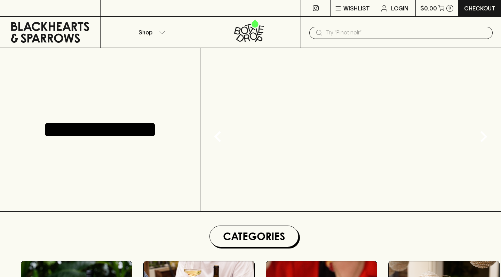
click at [387, 30] on input "text" at bounding box center [406, 32] width 161 height 11
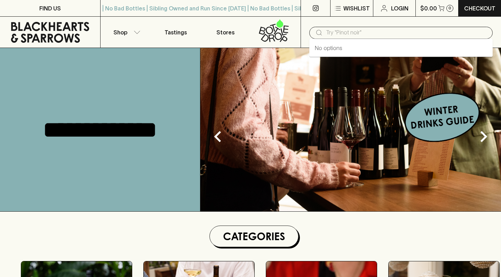
click at [371, 34] on input "text" at bounding box center [406, 32] width 161 height 11
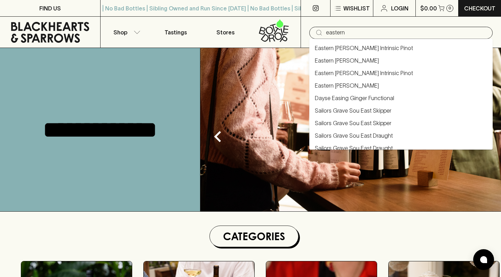
type input "eastern"
click at [374, 52] on link "Eastern [PERSON_NAME] Intrinsic Pinot" at bounding box center [364, 48] width 98 height 8
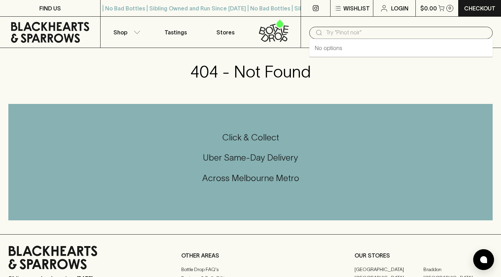
click at [386, 32] on input "text" at bounding box center [406, 32] width 161 height 11
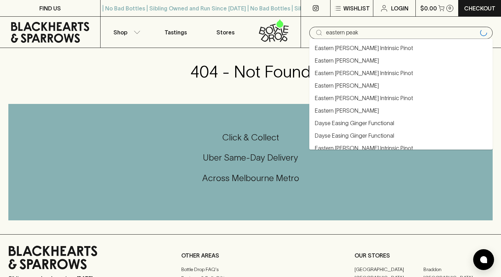
type input "eastern peak"
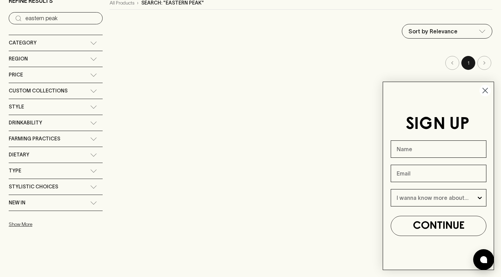
scroll to position [80, 0]
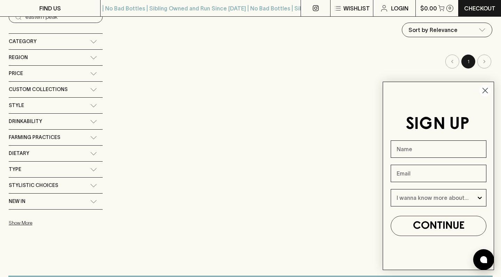
click at [486, 92] on circle "Close dialog" at bounding box center [484, 90] width 11 height 11
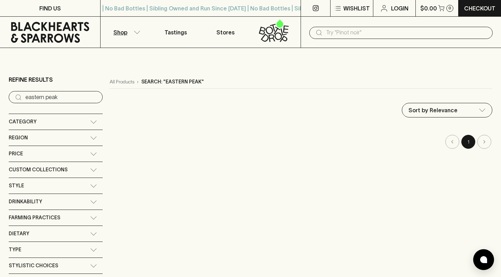
scroll to position [0, 0]
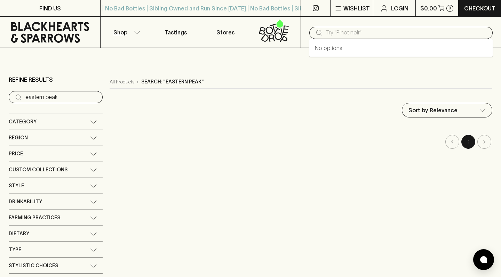
click at [364, 31] on input "text" at bounding box center [406, 32] width 161 height 11
type input ";"
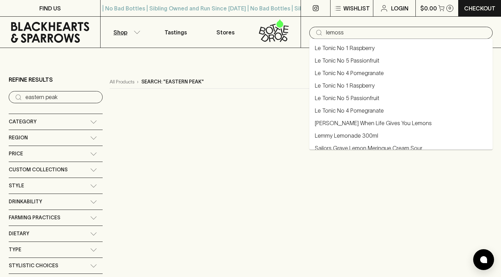
type input "lemoss"
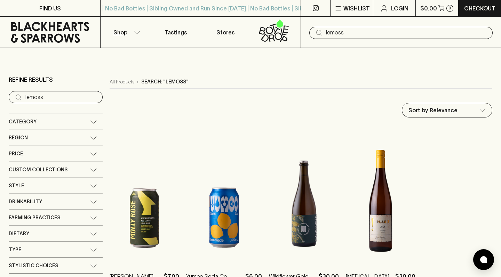
type input "eastern peak"
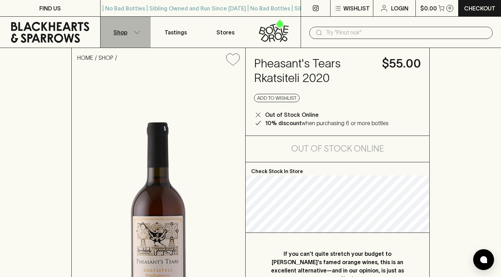
click at [131, 34] on button "Shop" at bounding box center [126, 32] width 50 height 31
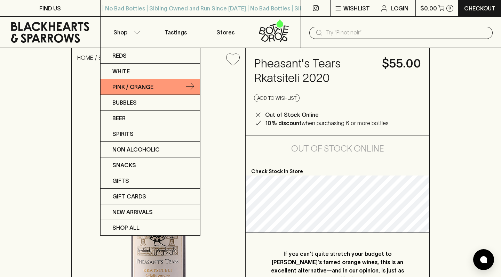
click at [141, 92] on link "Pink / Orange" at bounding box center [151, 87] width 100 height 16
